Goal: Transaction & Acquisition: Purchase product/service

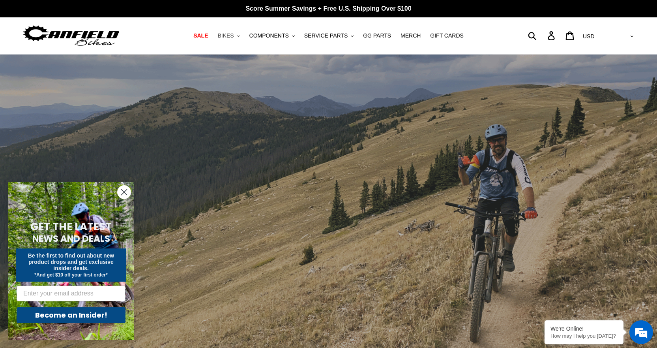
click at [234, 37] on span "BIKES" at bounding box center [225, 35] width 16 height 7
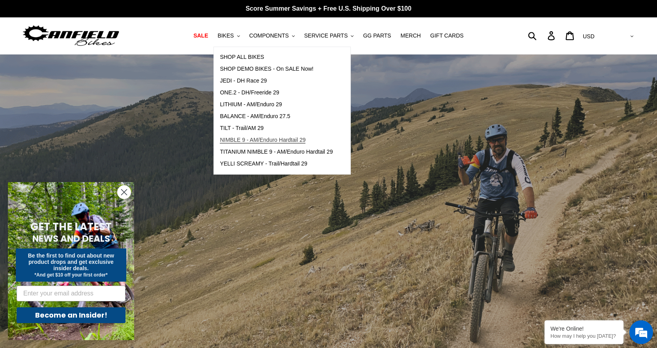
click at [253, 139] on span "NIMBLE 9 - AM/Enduro Hardtail 29" at bounding box center [263, 140] width 86 height 7
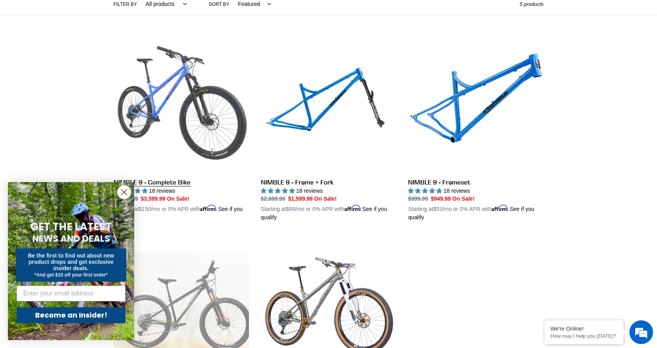
scroll to position [197, 0]
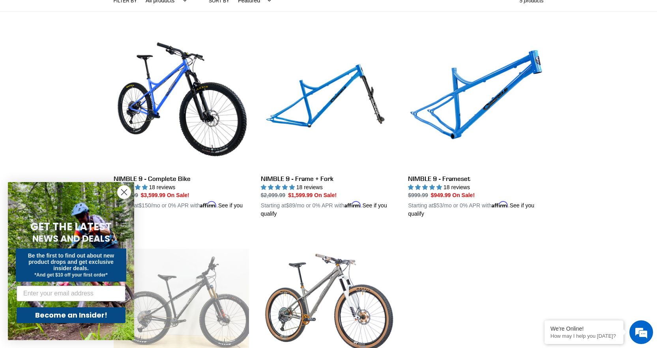
click at [125, 193] on icon "Close dialog" at bounding box center [125, 192] width 6 height 6
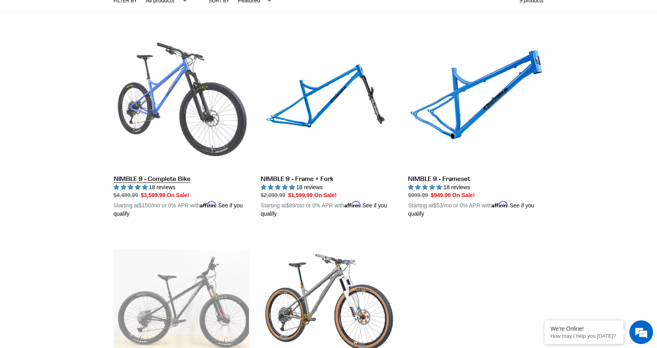
click at [155, 179] on link "NIMBLE 9 - Complete Bike" at bounding box center [181, 126] width 135 height 185
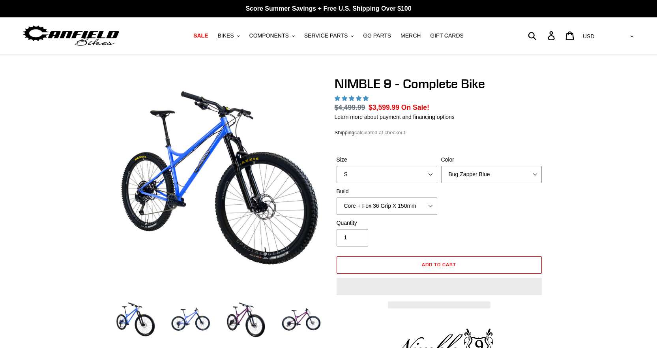
select select "highest-rating"
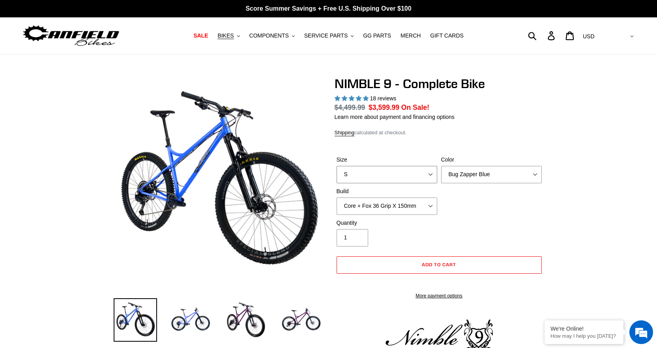
click at [379, 172] on select "S M L XL" at bounding box center [387, 174] width 101 height 17
click at [337, 175] on select "S M L XL" at bounding box center [387, 174] width 101 height 17
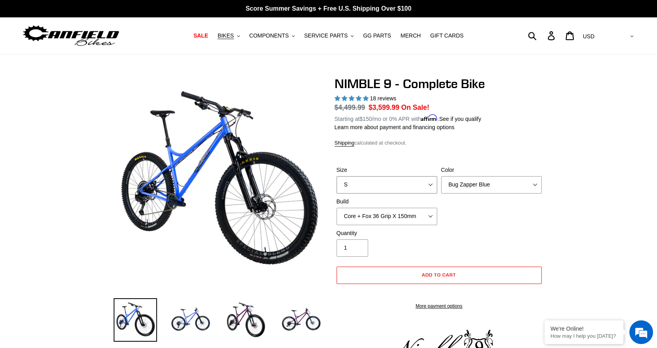
click at [371, 189] on select "S M L XL" at bounding box center [387, 184] width 101 height 17
select select "M"
click at [337, 176] on select "S M L XL" at bounding box center [387, 184] width 101 height 17
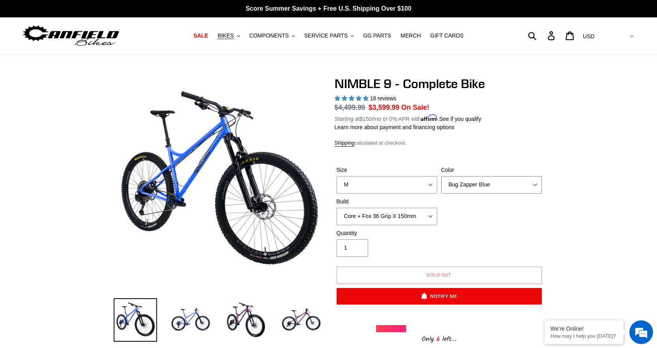
click at [470, 184] on select "Bug Zapper Blue Purple Haze - Sold Out Galaxy Black" at bounding box center [491, 184] width 101 height 17
click at [441, 176] on select "Bug Zapper Blue Purple Haze - Sold Out Galaxy Black" at bounding box center [491, 184] width 101 height 17
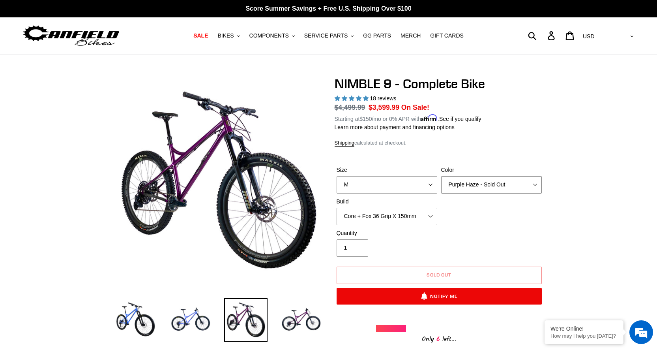
click at [468, 179] on select "Bug Zapper Blue Purple Haze - Sold Out Galaxy Black" at bounding box center [491, 184] width 101 height 17
click at [441, 176] on select "Bug Zapper Blue Purple Haze - Sold Out Galaxy Black" at bounding box center [491, 184] width 101 height 17
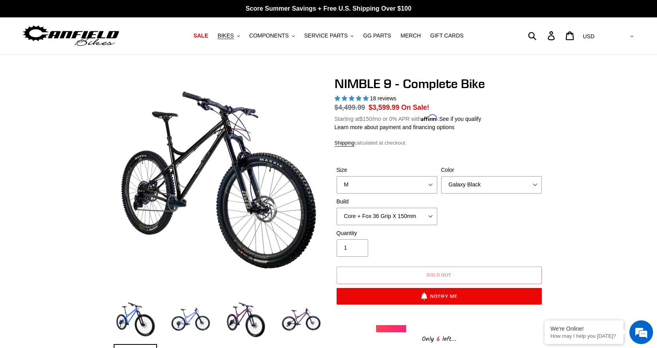
click at [475, 196] on div "Size S M L XL Color Bug Zapper Blue Purple Haze - Sold Out Galaxy Black Build C…" at bounding box center [439, 197] width 209 height 63
click at [474, 176] on select "Bug Zapper Blue Purple Haze - Sold Out Galaxy Black" at bounding box center [491, 184] width 101 height 17
click at [441, 176] on select "Bug Zapper Blue Purple Haze - Sold Out Galaxy Black" at bounding box center [491, 184] width 101 height 17
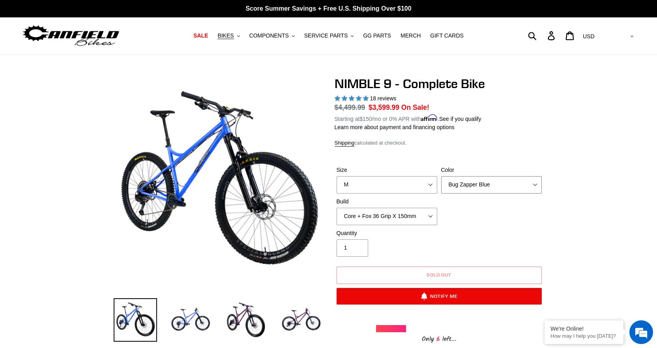
click at [462, 181] on select "Bug Zapper Blue Purple Haze - Sold Out Galaxy Black" at bounding box center [491, 184] width 101 height 17
select select "Galaxy Black"
click at [441, 176] on select "Bug Zapper Blue Purple Haze - Sold Out Galaxy Black" at bounding box center [491, 184] width 101 height 17
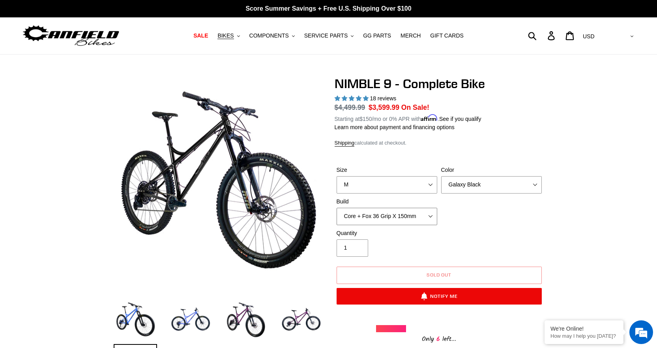
click at [431, 215] on select "Core + Fox 36 Grip X 150mm Pro + Fox 36 Grip X 150mm Core + RockShox Lyrik Ulti…" at bounding box center [387, 216] width 101 height 17
click at [337, 208] on select "Core + Fox 36 Grip X 150mm Pro + Fox 36 Grip X 150mm Core + RockShox Lyrik Ulti…" at bounding box center [387, 216] width 101 height 17
click at [432, 212] on select "Core + Fox 36 Grip X 150mm Pro + Fox 36 Grip X 150mm Core + RockShox Lyrik Ulti…" at bounding box center [387, 216] width 101 height 17
click at [337, 208] on select "Core + Fox 36 Grip X 150mm Pro + Fox 36 Grip X 150mm Core + RockShox Lyrik Ulti…" at bounding box center [387, 216] width 101 height 17
click at [431, 213] on select "Core + Fox 36 Grip X 150mm Pro + Fox 36 Grip X 150mm Core + RockShox Lyrik Ulti…" at bounding box center [387, 216] width 101 height 17
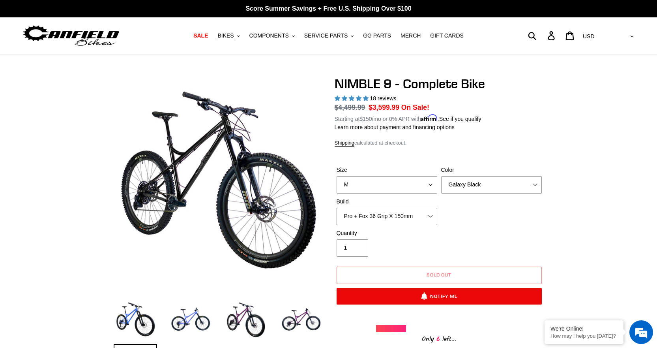
click at [337, 208] on select "Core + Fox 36 Grip X 150mm Pro + Fox 36 Grip X 150mm Core + RockShox Lyrik Ulti…" at bounding box center [387, 216] width 101 height 17
click at [431, 213] on select "Core + Fox 36 Grip X 150mm Pro + Fox 36 Grip X 150mm Core + RockShox Lyrik Ulti…" at bounding box center [387, 216] width 101 height 17
click at [337, 208] on select "Core + Fox 36 Grip X 150mm Pro + Fox 36 Grip X 150mm Core + RockShox Lyrik Ulti…" at bounding box center [387, 216] width 101 height 17
click at [432, 219] on select "Core + Fox 36 Grip X 150mm Pro + Fox 36 Grip X 150mm Core + RockShox Lyrik Ulti…" at bounding box center [387, 216] width 101 height 17
click at [337, 208] on select "Core + Fox 36 Grip X 150mm Pro + Fox 36 Grip X 150mm Core + RockShox Lyrik Ulti…" at bounding box center [387, 216] width 101 height 17
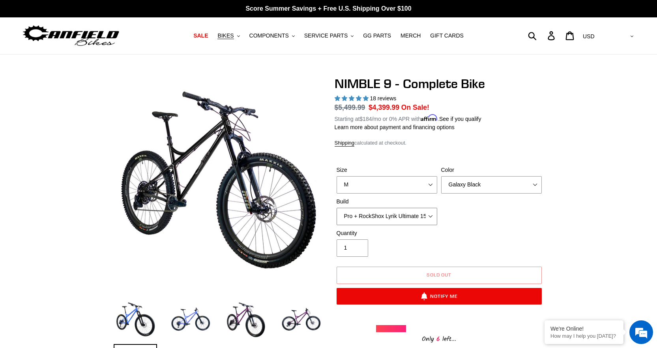
click at [431, 215] on select "Core + Fox 36 Grip X 150mm Pro + Fox 36 Grip X 150mm Core + RockShox Lyrik Ulti…" at bounding box center [387, 216] width 101 height 17
click at [337, 208] on select "Core + Fox 36 Grip X 150mm Pro + Fox 36 Grip X 150mm Core + RockShox Lyrik Ulti…" at bounding box center [387, 216] width 101 height 17
click at [431, 215] on select "Core + Fox 36 Grip X 150mm Pro + Fox 36 Grip X 150mm Core + RockShox Lyrik Ulti…" at bounding box center [387, 216] width 101 height 17
click at [337, 208] on select "Core + Fox 36 Grip X 150mm Pro + Fox 36 Grip X 150mm Core + RockShox Lyrik Ulti…" at bounding box center [387, 216] width 101 height 17
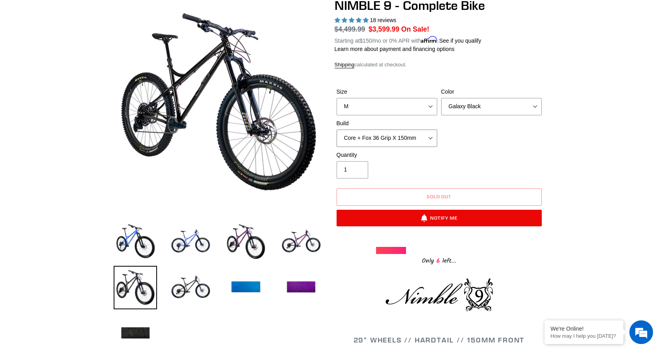
scroll to position [79, 0]
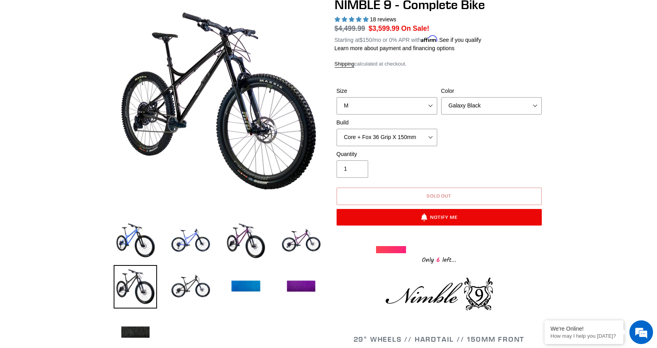
click at [421, 193] on button "Sold out" at bounding box center [439, 195] width 205 height 17
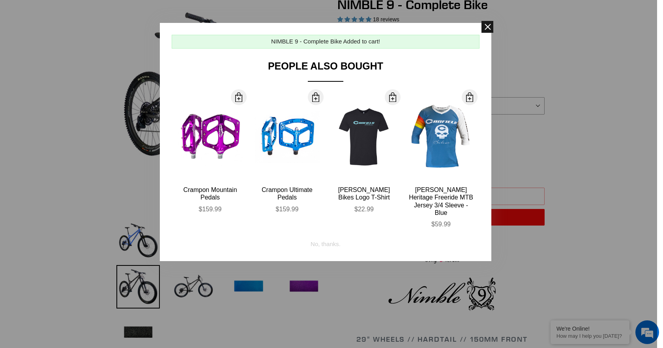
click at [489, 28] on span at bounding box center [487, 27] width 12 height 12
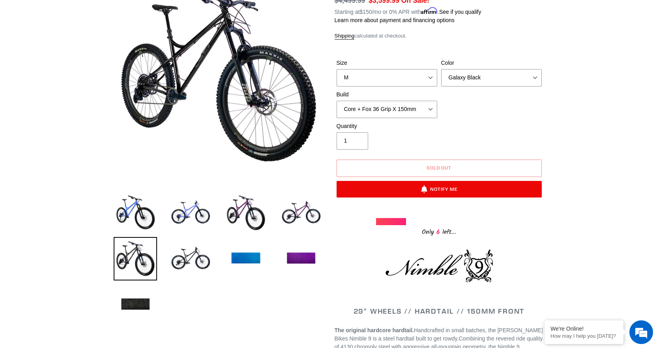
scroll to position [197, 0]
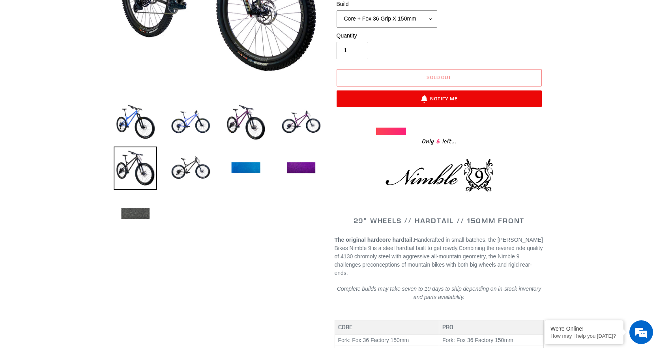
click at [137, 210] on img at bounding box center [135, 213] width 43 height 43
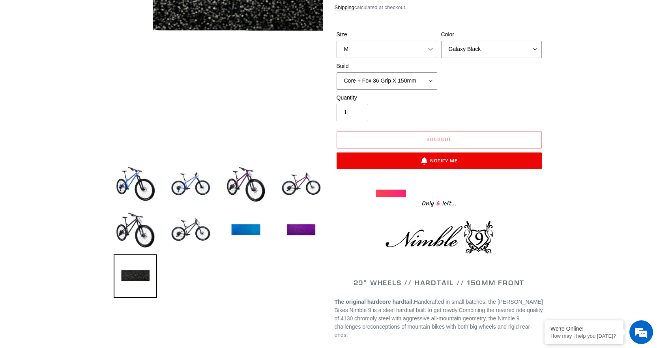
scroll to position [158, 0]
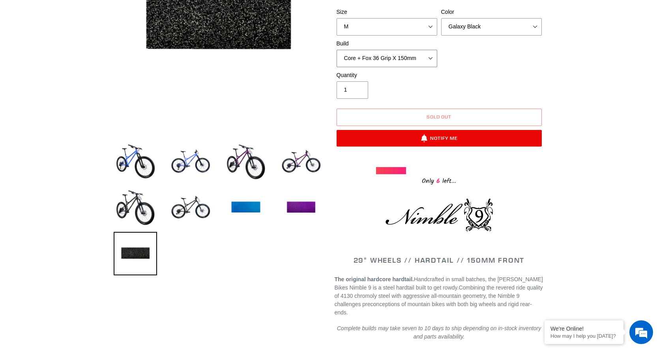
click at [376, 57] on select "Core + Fox 36 Grip X 150mm Pro + Fox 36 Grip X 150mm Core + RockShox Lyrik Ulti…" at bounding box center [387, 58] width 101 height 17
click at [337, 50] on select "Core + Fox 36 Grip X 150mm Pro + Fox 36 Grip X 150mm Core + RockShox Lyrik Ulti…" at bounding box center [387, 58] width 101 height 17
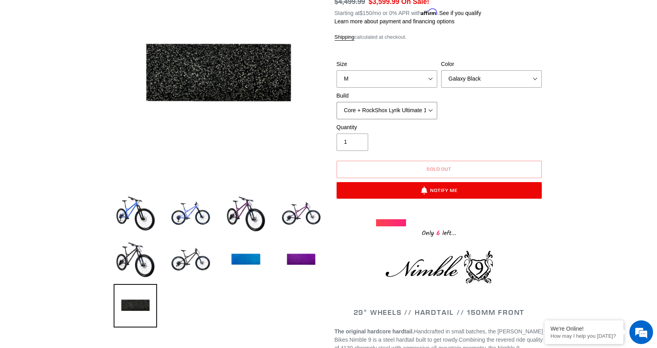
scroll to position [39, 0]
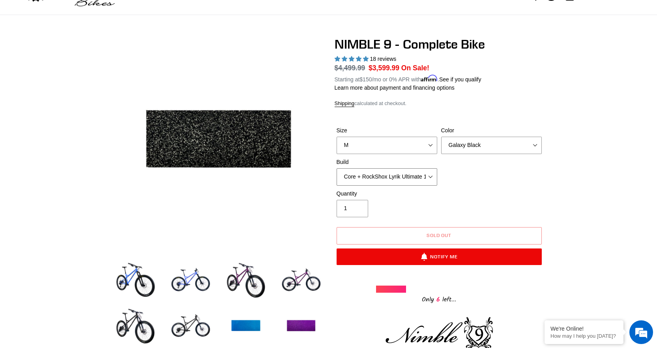
click at [395, 178] on select "Core + Fox 36 Grip X 150mm Pro + Fox 36 Grip X 150mm Core + RockShox Lyrik Ulti…" at bounding box center [387, 176] width 101 height 17
click at [337, 168] on select "Core + Fox 36 Grip X 150mm Pro + Fox 36 Grip X 150mm Core + RockShox Lyrik Ulti…" at bounding box center [387, 176] width 101 height 17
click at [391, 176] on select "Core + Fox 36 Grip X 150mm Pro + Fox 36 Grip X 150mm Core + RockShox Lyrik Ulti…" at bounding box center [387, 176] width 101 height 17
select select "Core + Fox 36 Grip X 150mm"
click at [337, 168] on select "Core + Fox 36 Grip X 150mm Pro + Fox 36 Grip X 150mm Core + RockShox Lyrik Ulti…" at bounding box center [387, 176] width 101 height 17
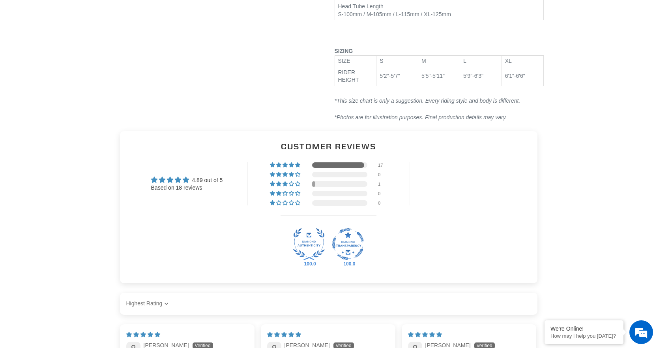
scroll to position [1223, 0]
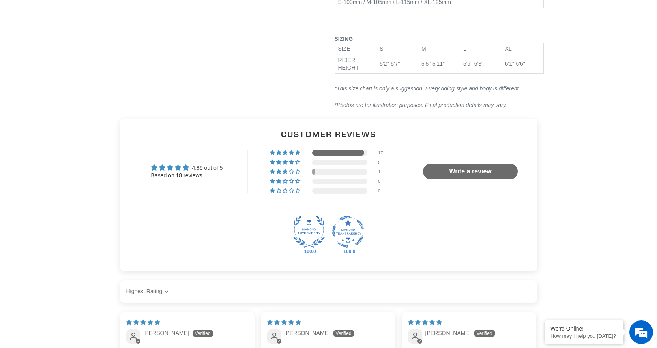
drag, startPoint x: 378, startPoint y: 54, endPoint x: 413, endPoint y: 54, distance: 34.7
click at [413, 54] on td "5'2"-5'7"" at bounding box center [397, 63] width 42 height 19
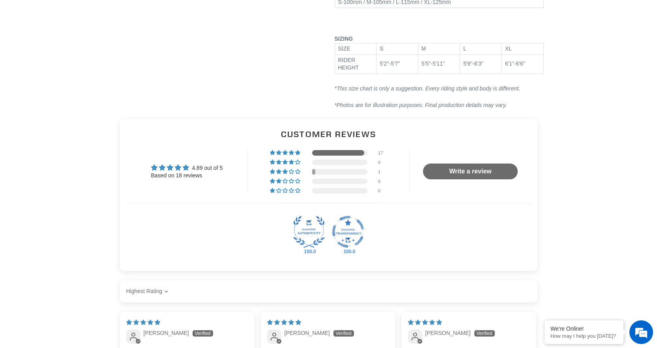
scroll to position [1184, 0]
